Goal: Task Accomplishment & Management: Use online tool/utility

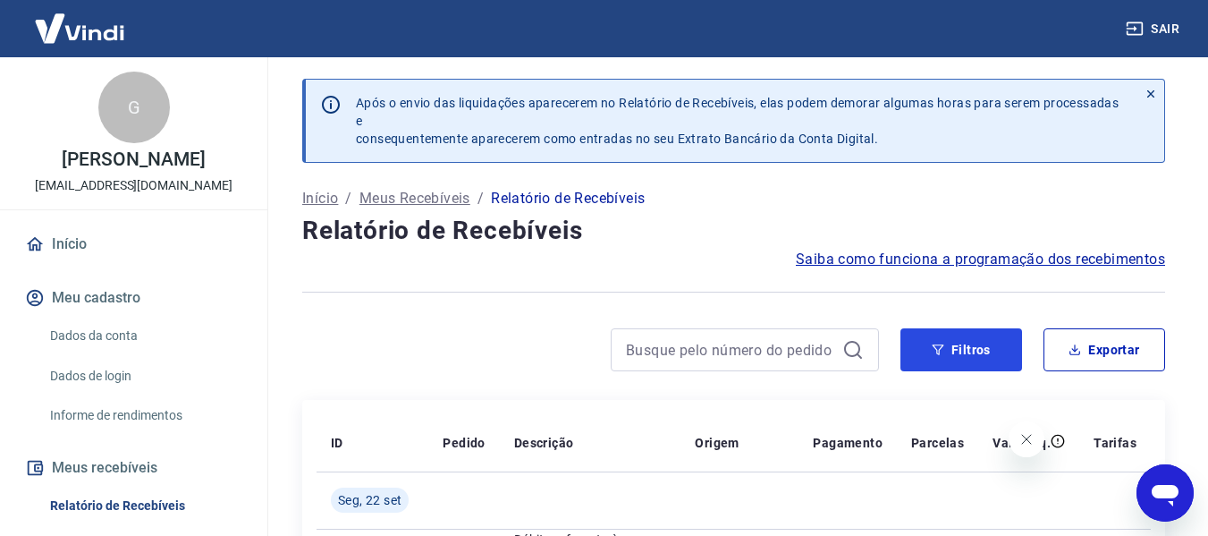
click at [960, 349] on button "Filtros" at bounding box center [961, 349] width 122 height 43
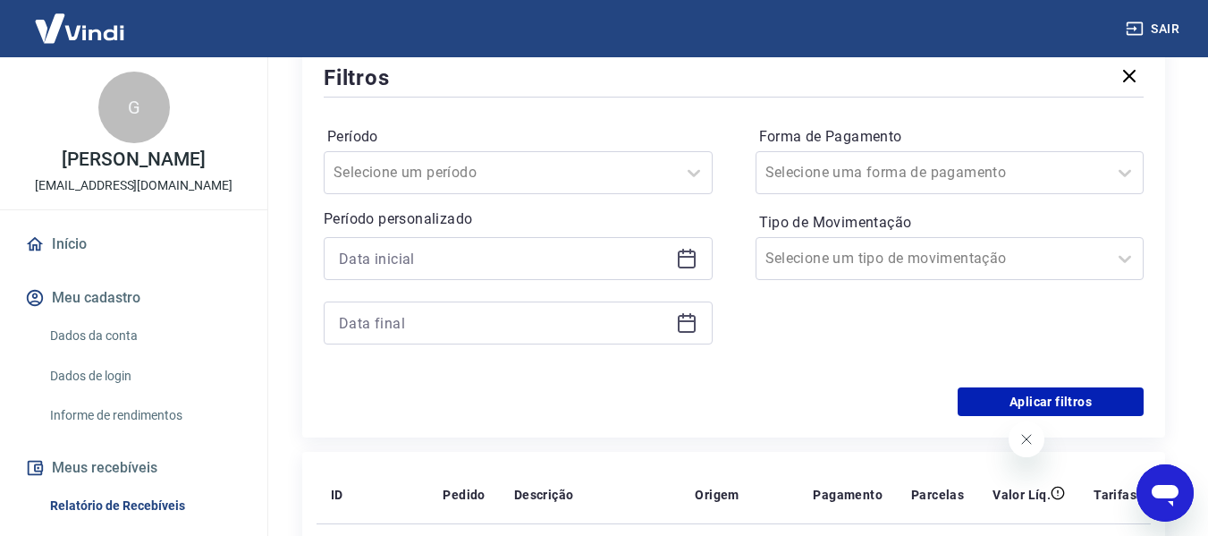
scroll to position [358, 0]
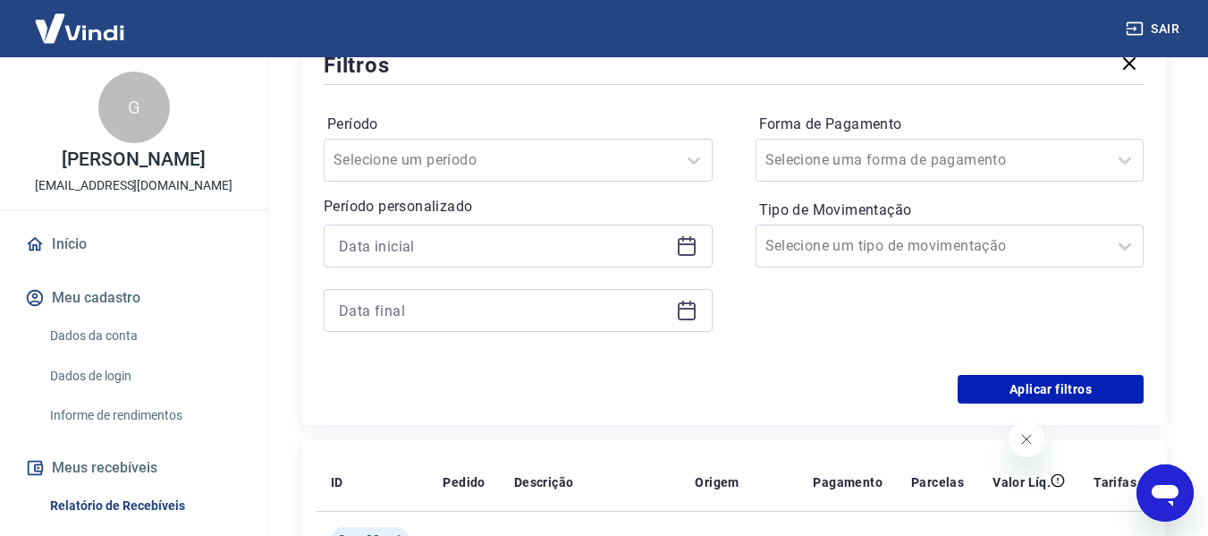
click at [445, 266] on div at bounding box center [518, 245] width 389 height 43
click at [468, 244] on input at bounding box center [504, 245] width 330 height 27
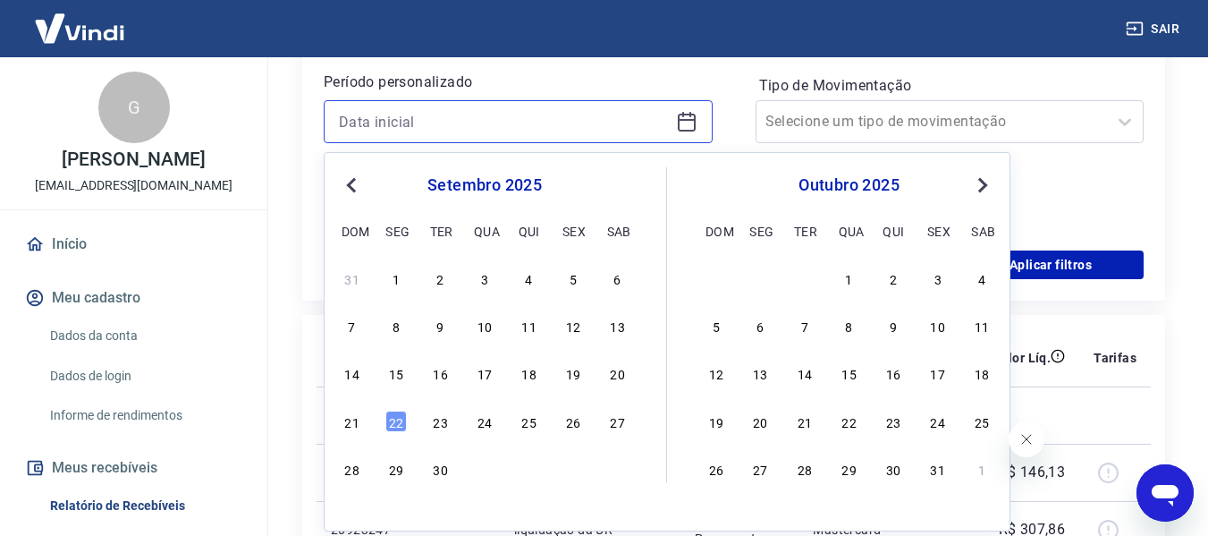
scroll to position [536, 0]
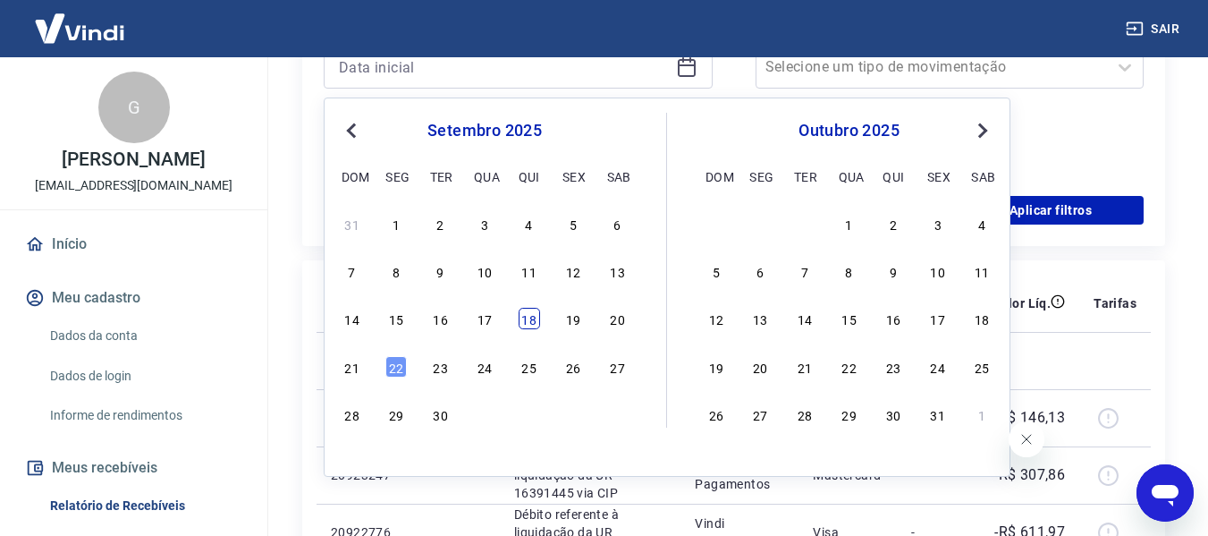
click at [523, 316] on div "18" at bounding box center [529, 318] width 21 height 21
type input "[DATE]"
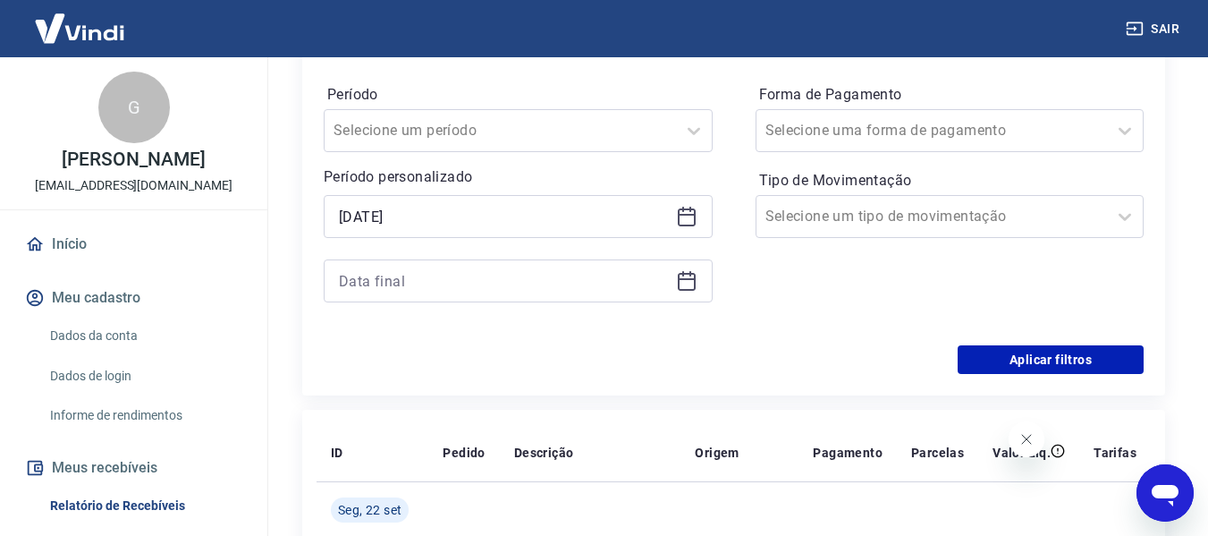
scroll to position [358, 0]
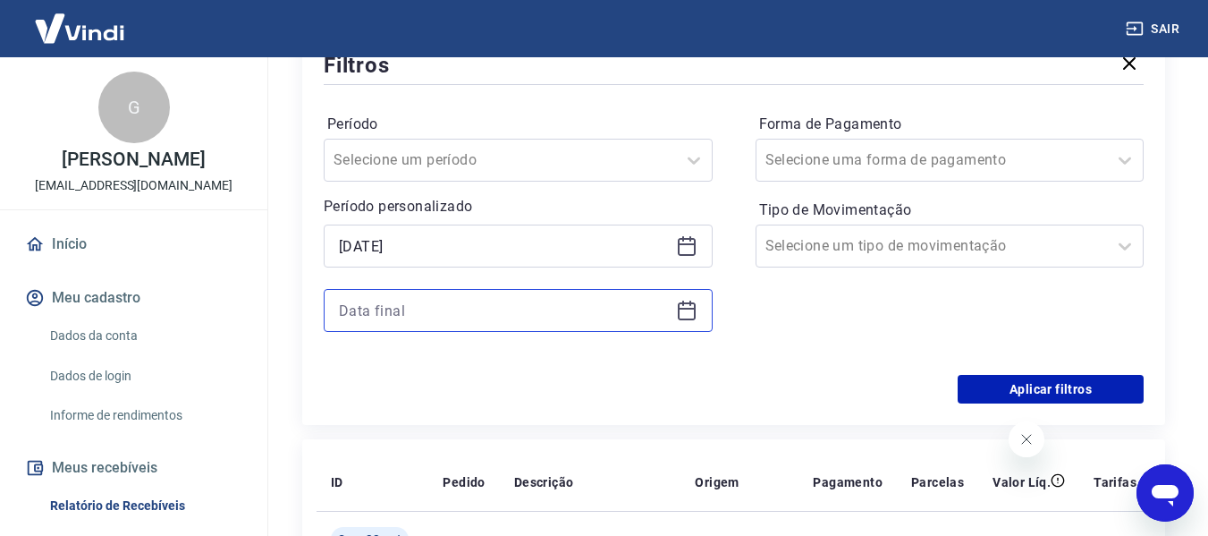
click at [452, 308] on input at bounding box center [504, 310] width 330 height 27
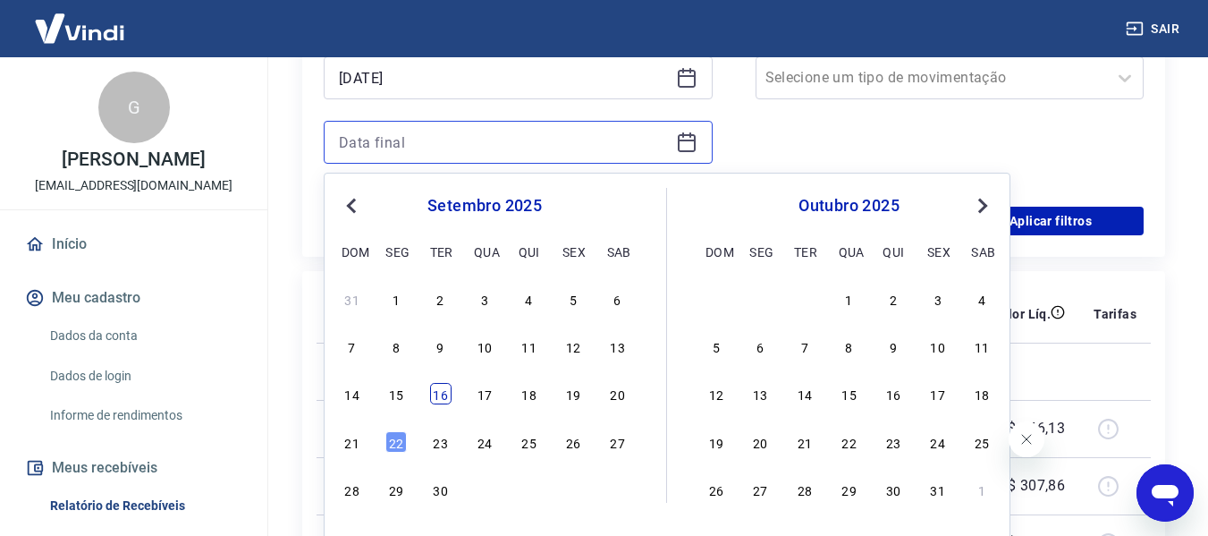
scroll to position [536, 0]
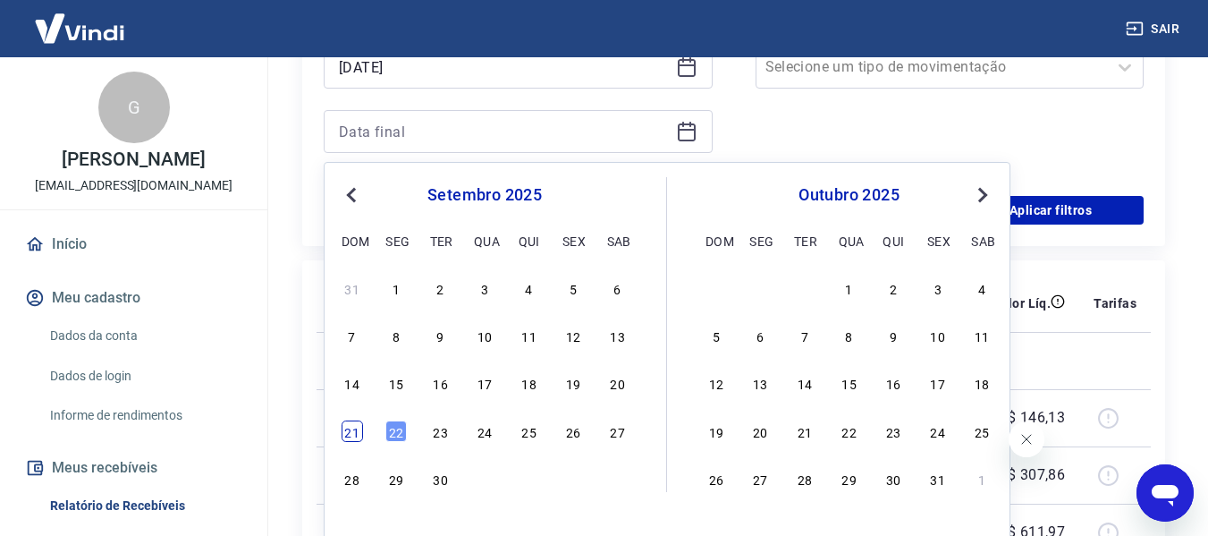
click at [354, 434] on div "21" at bounding box center [352, 430] width 21 height 21
type input "21/09/2025"
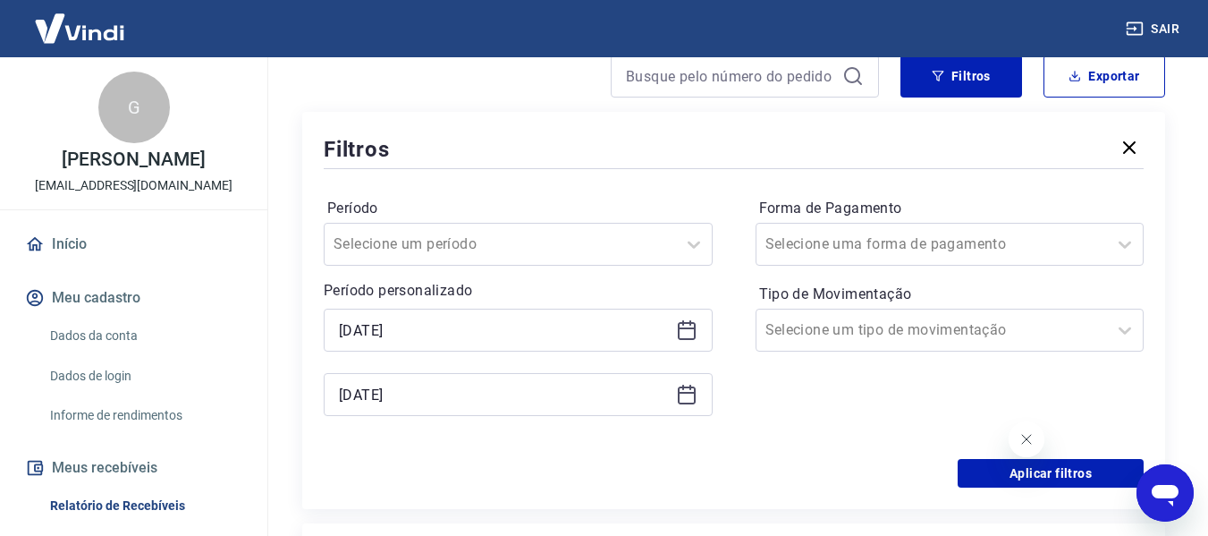
scroll to position [268, 0]
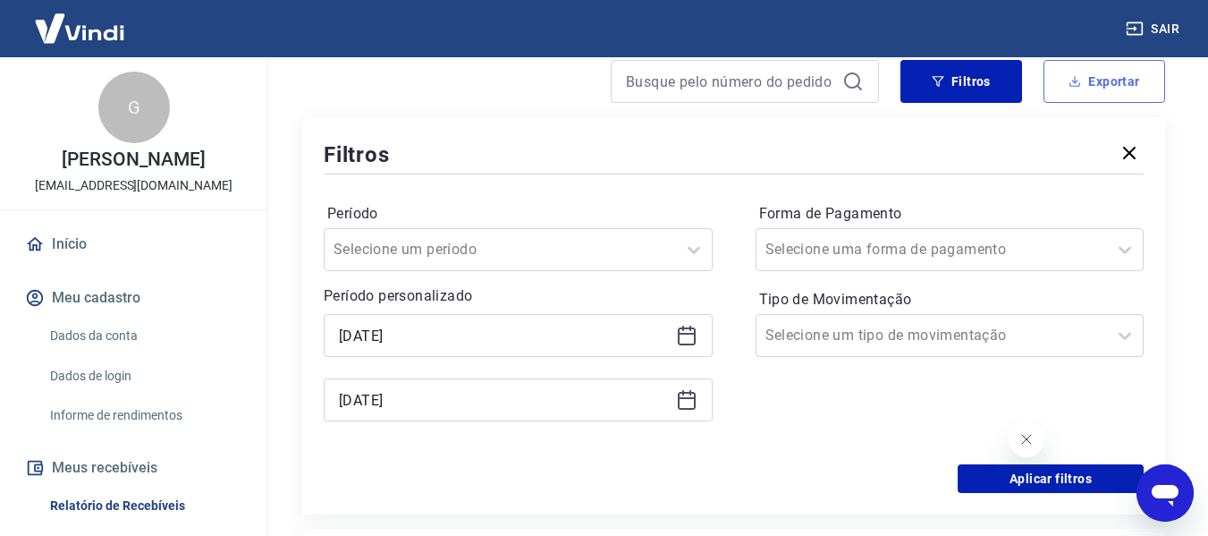
click at [1085, 71] on button "Exportar" at bounding box center [1104, 81] width 122 height 43
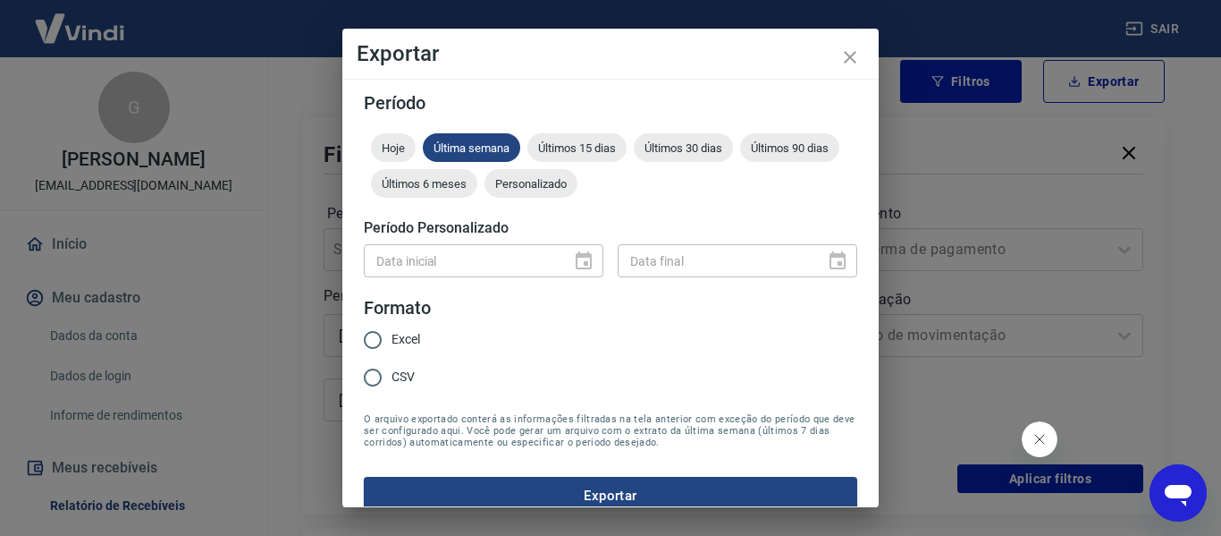
drag, startPoint x: 403, startPoint y: 338, endPoint x: 448, endPoint y: 350, distance: 46.2
click at [401, 334] on span "Excel" at bounding box center [406, 339] width 29 height 19
click at [404, 342] on span "Excel" at bounding box center [406, 339] width 29 height 19
click at [392, 342] on input "Excel" at bounding box center [373, 340] width 38 height 38
radio input "true"
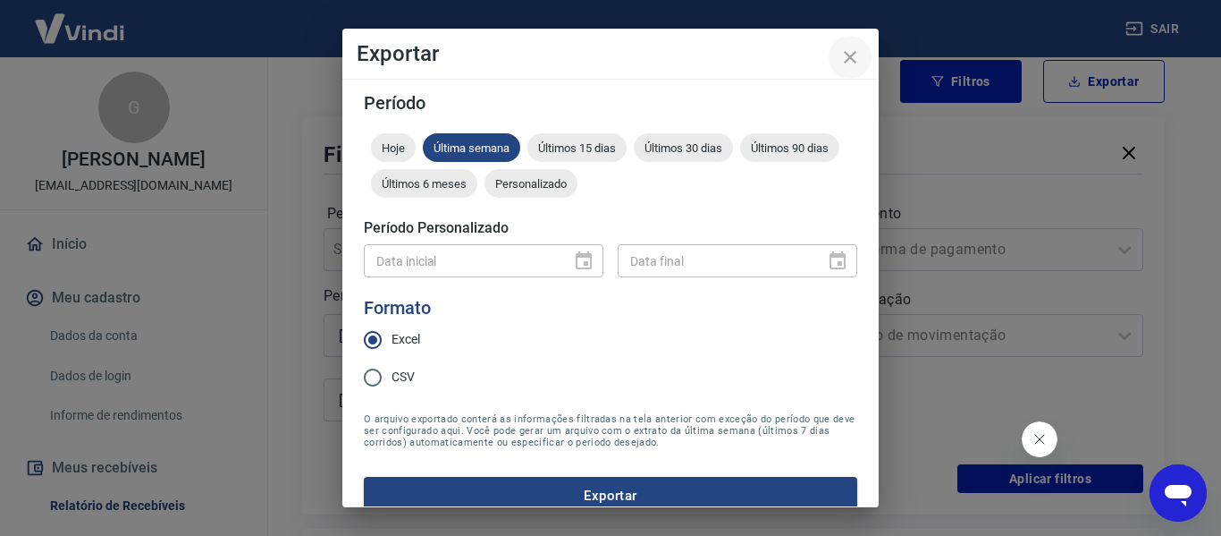
click at [857, 48] on icon "close" at bounding box center [850, 56] width 21 height 21
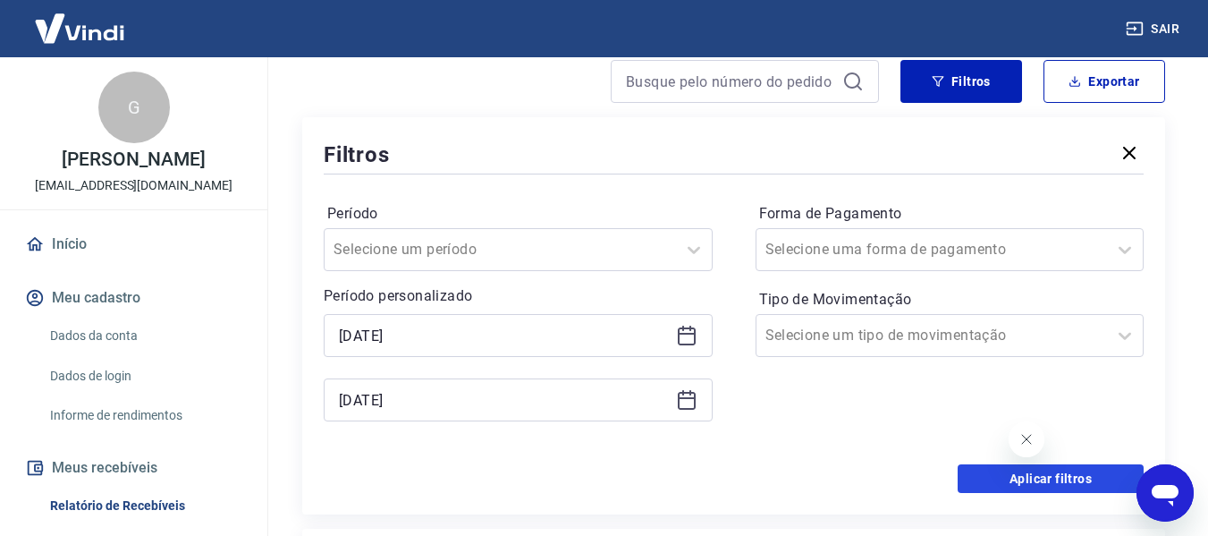
drag, startPoint x: 998, startPoint y: 477, endPoint x: 257, endPoint y: 23, distance: 869.3
click at [998, 476] on button "Aplicar filtros" at bounding box center [1051, 478] width 186 height 29
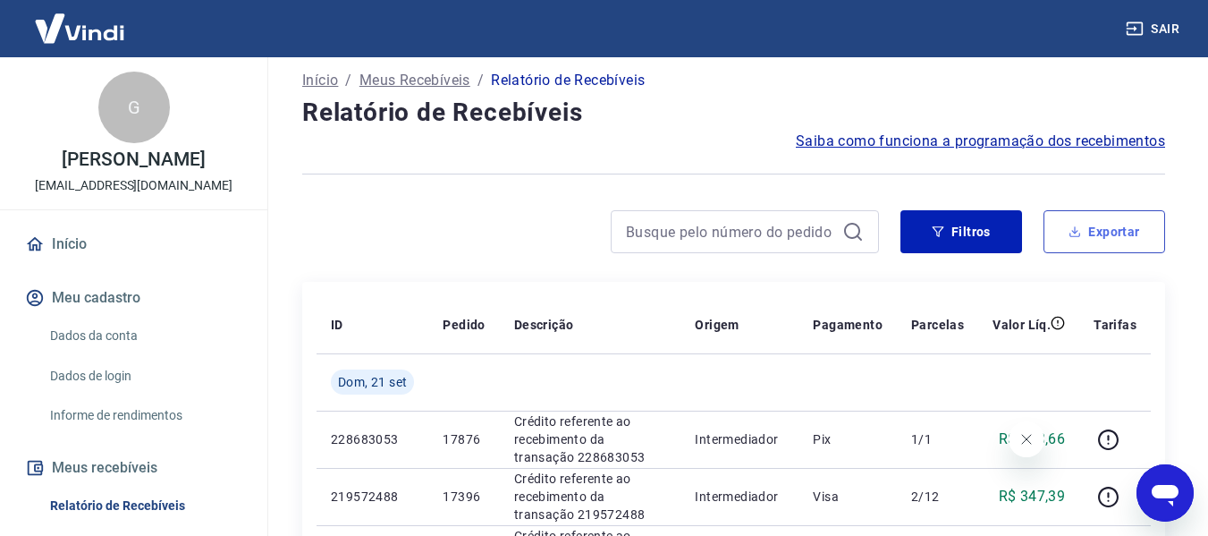
scroll to position [89, 0]
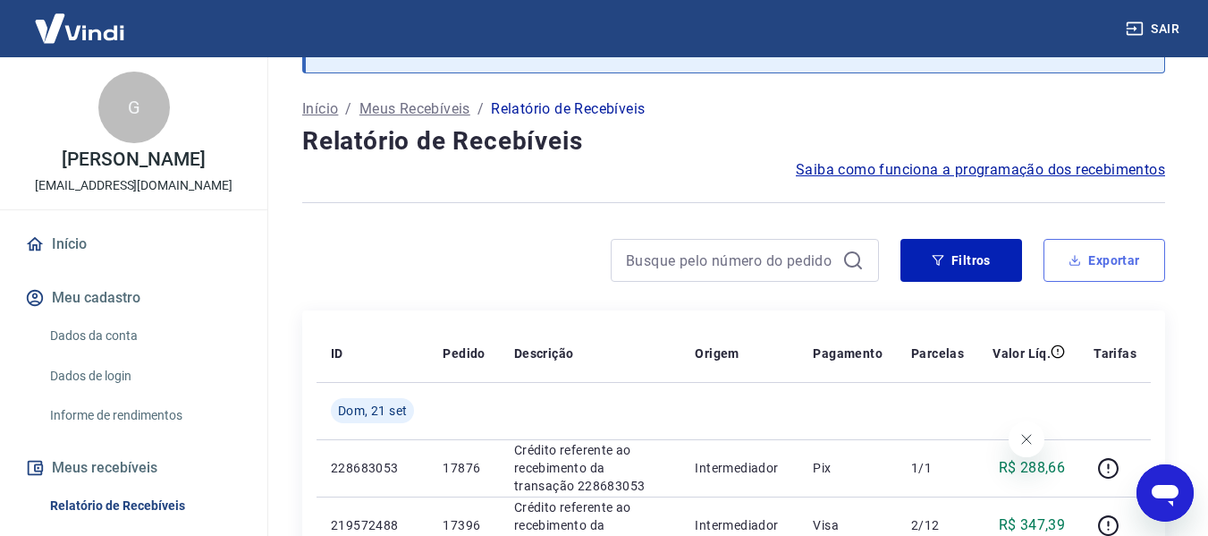
click at [1108, 256] on button "Exportar" at bounding box center [1104, 260] width 122 height 43
type input "18/09/2025"
type input "21/09/2025"
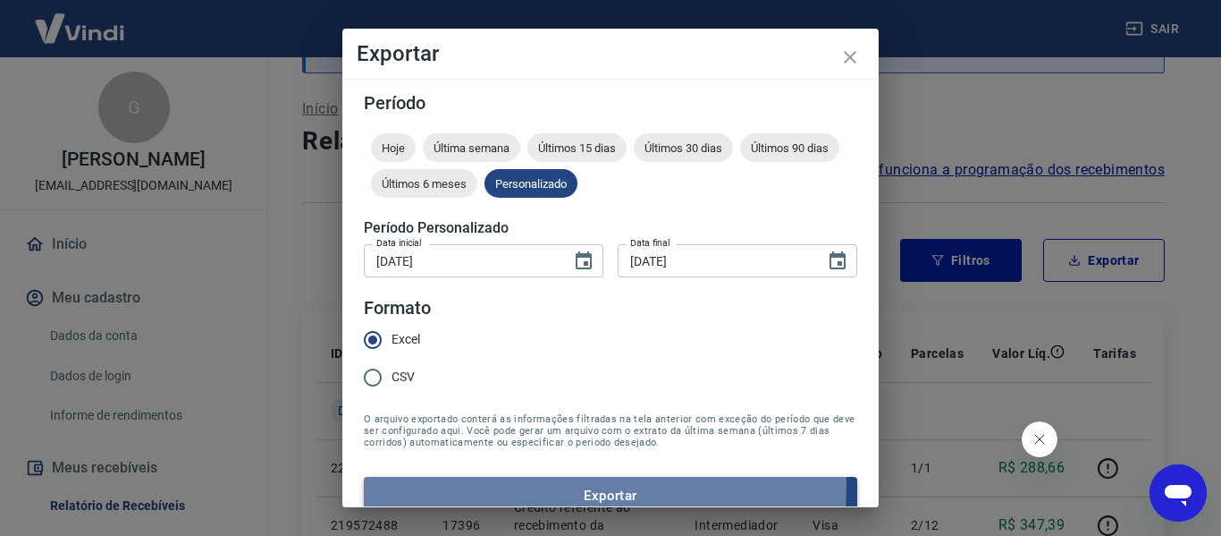
click at [539, 486] on button "Exportar" at bounding box center [611, 496] width 494 height 38
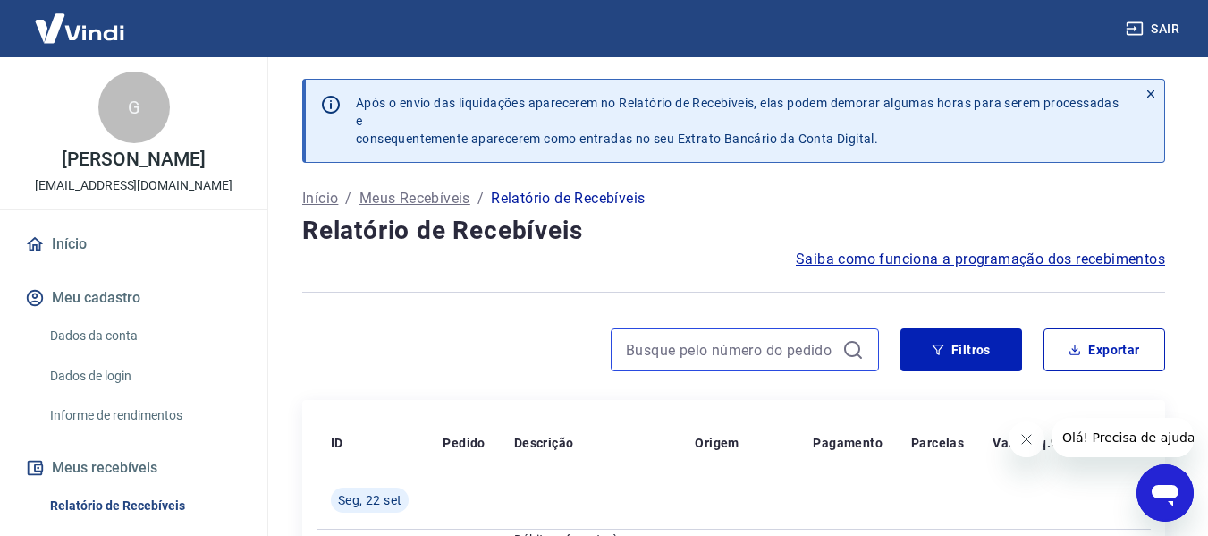
click at [680, 345] on input at bounding box center [730, 349] width 209 height 27
paste input "2,28E+08"
click at [856, 351] on icon at bounding box center [852, 349] width 21 height 21
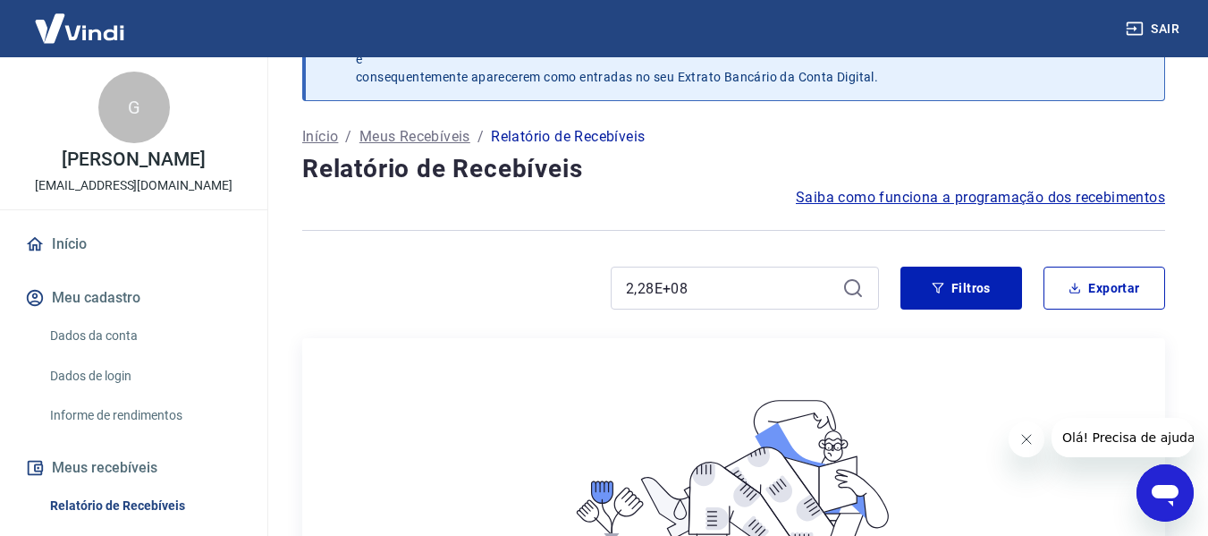
scroll to position [4, 0]
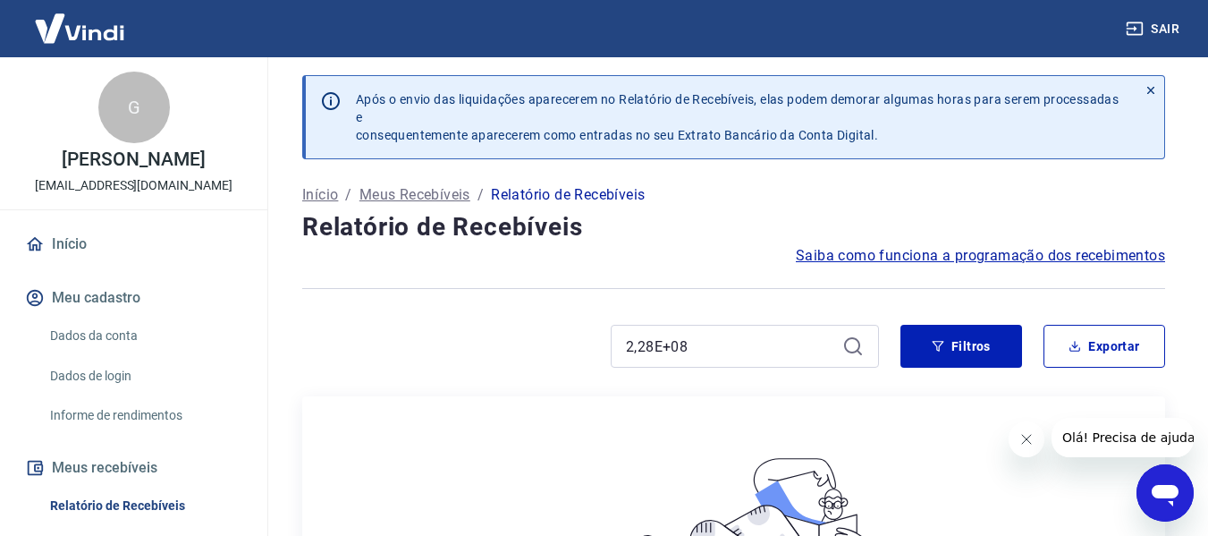
click at [730, 318] on div "Após o envio das liquidações aparecerem no Relatório de Recebíveis, elas podem …" at bounding box center [734, 483] width 906 height 858
click at [729, 330] on div "2,28E+08" at bounding box center [745, 346] width 268 height 43
drag, startPoint x: 729, startPoint y: 330, endPoint x: 727, endPoint y: 342, distance: 12.6
click at [729, 331] on div "2,28E+08" at bounding box center [745, 346] width 268 height 43
click at [727, 342] on input "2,28E+08" at bounding box center [730, 346] width 209 height 27
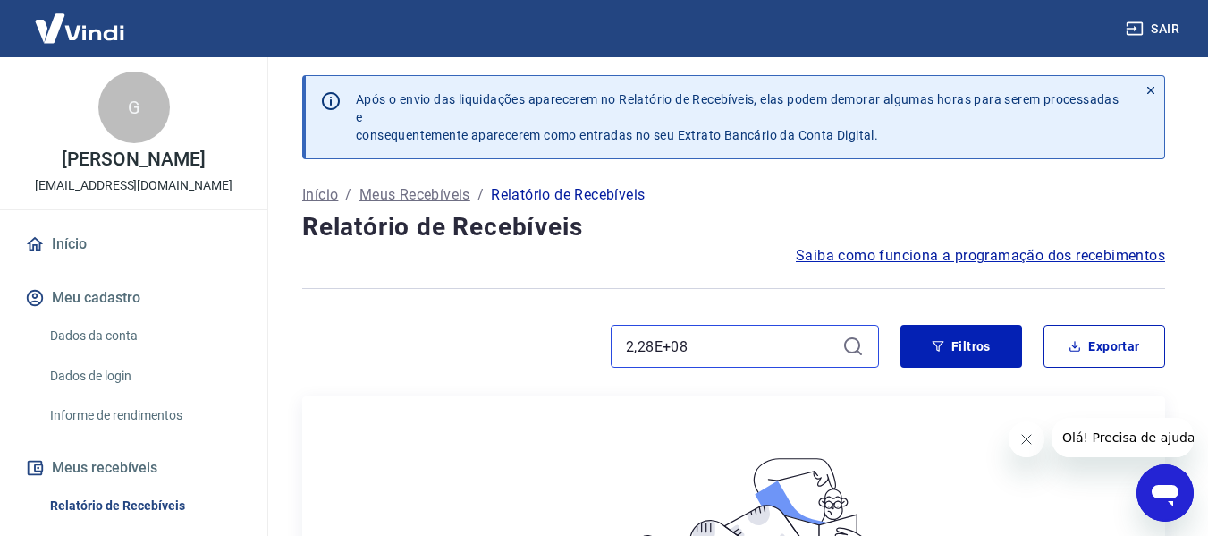
click at [727, 342] on input "2,28E+08" at bounding box center [730, 346] width 209 height 27
paste input "17860"
paste input
type input "17860"
click at [855, 347] on icon at bounding box center [852, 345] width 21 height 21
